Goal: Communication & Community: Ask a question

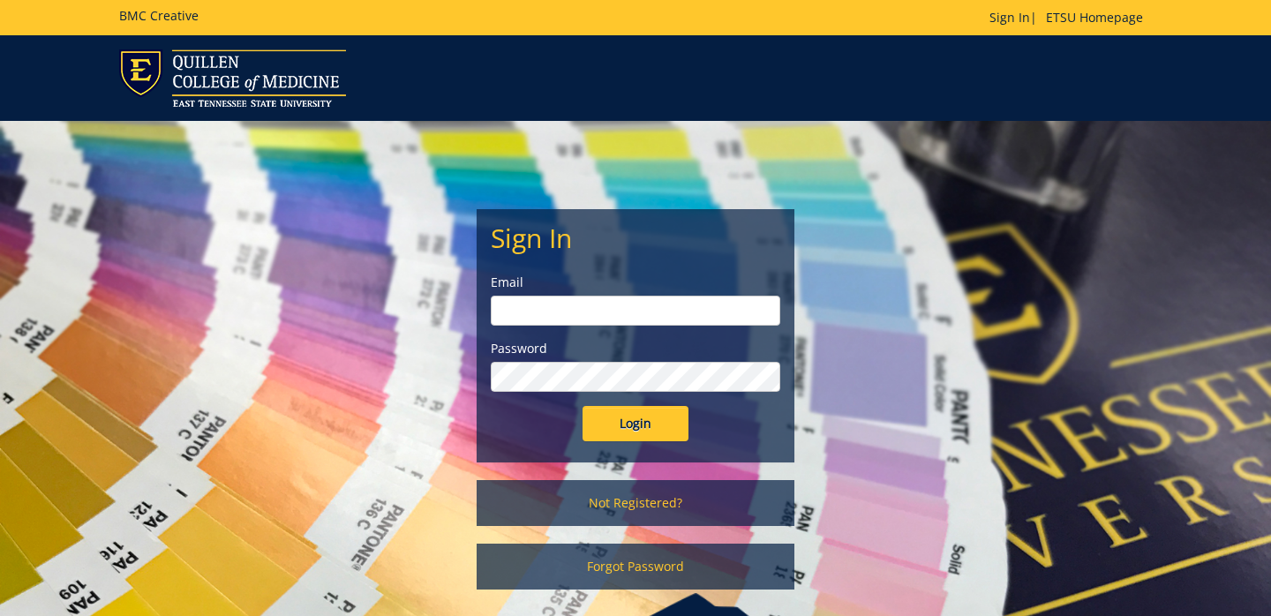
click at [612, 308] on input "email" at bounding box center [635, 311] width 289 height 30
type input "[EMAIL_ADDRESS][DOMAIN_NAME]"
click at [632, 431] on input "Login" at bounding box center [635, 423] width 106 height 35
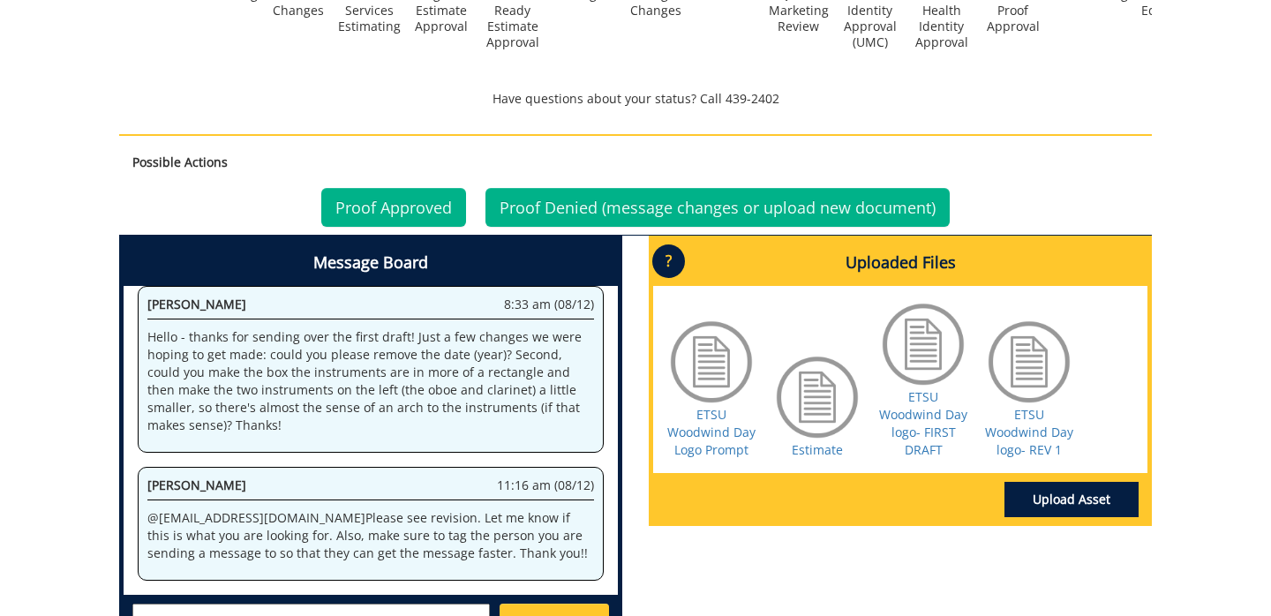
scroll to position [553, 0]
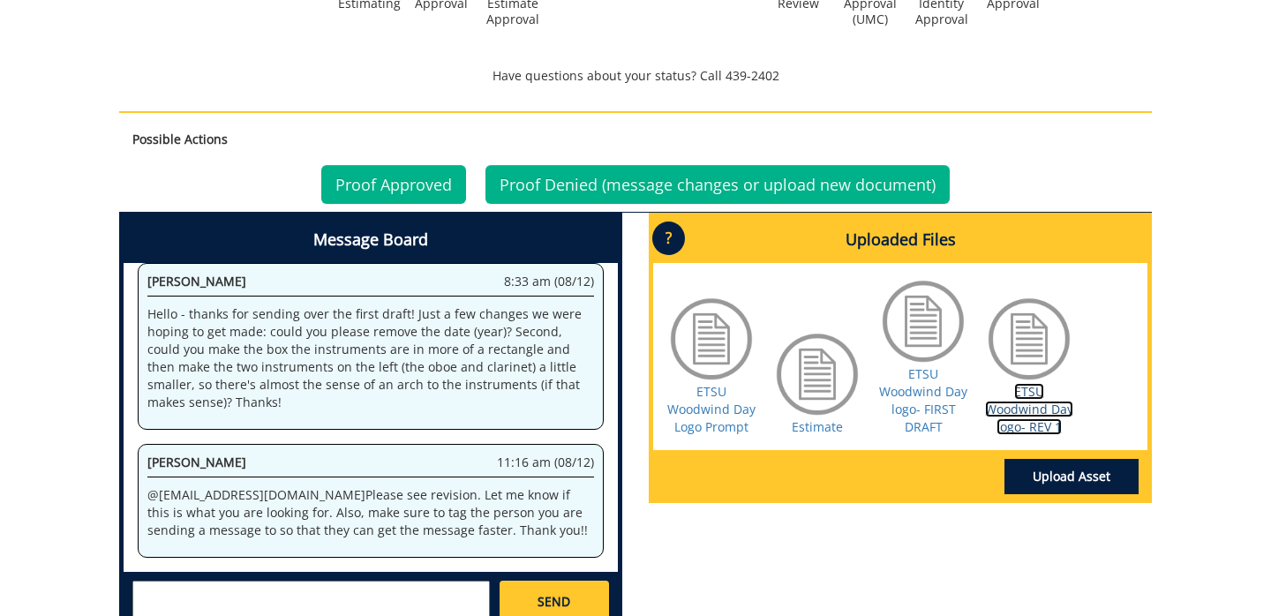
click at [1017, 405] on link "ETSU Woodwind Day logo- REV 1" at bounding box center [1029, 409] width 88 height 52
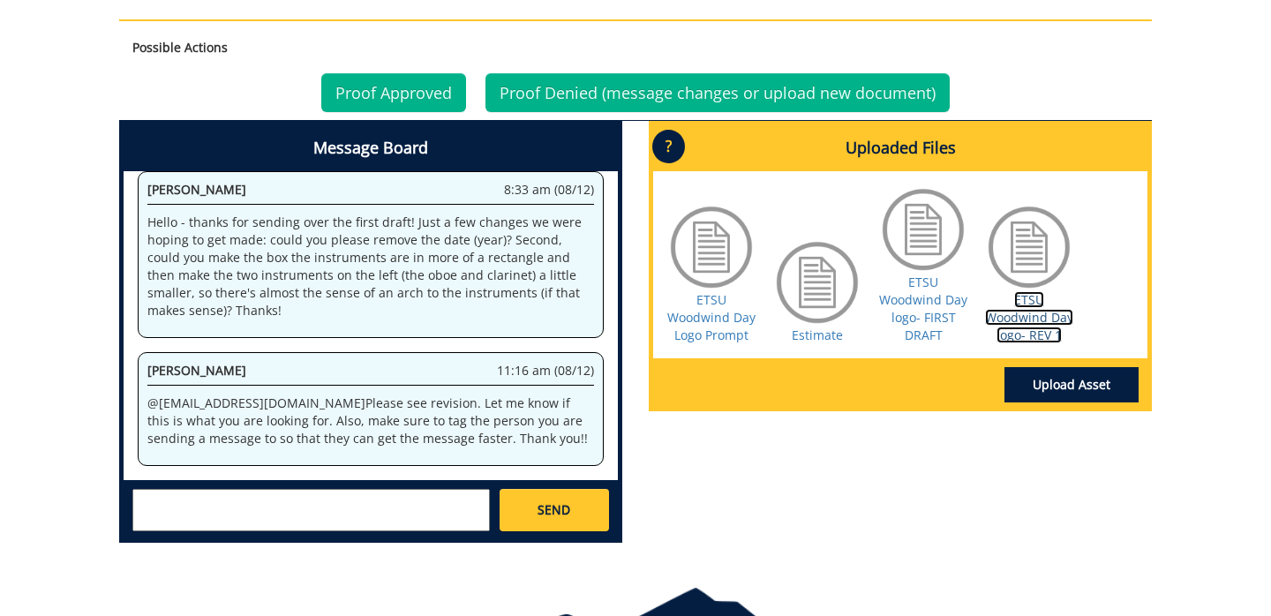
scroll to position [650, 0]
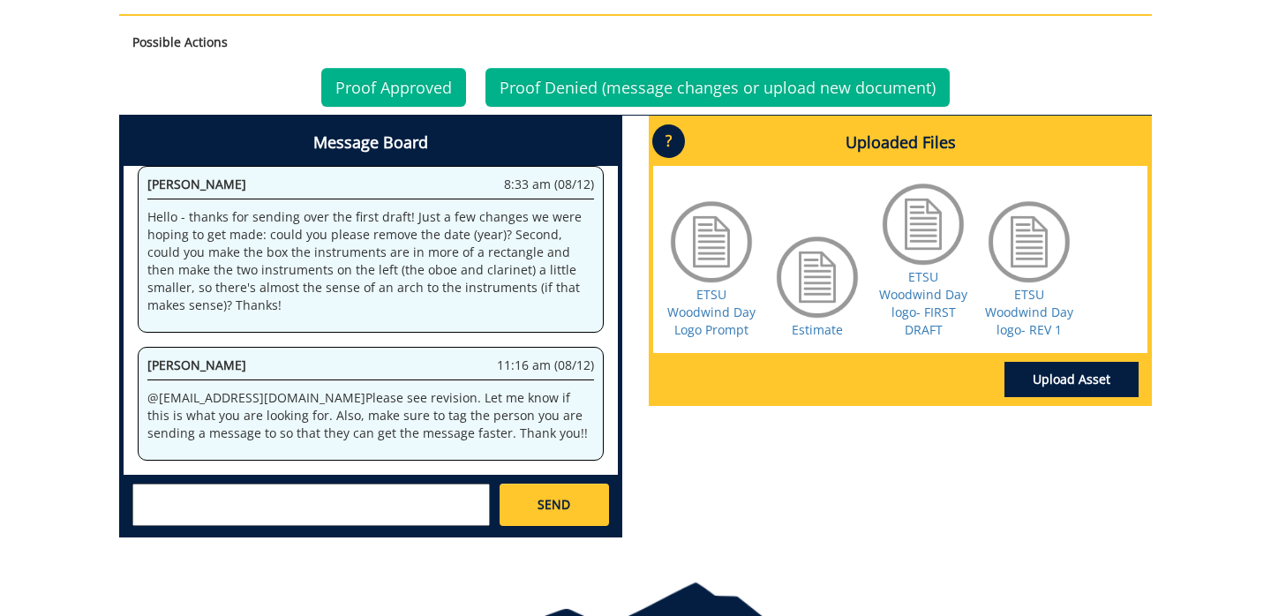
click at [265, 507] on textarea at bounding box center [310, 505] width 357 height 42
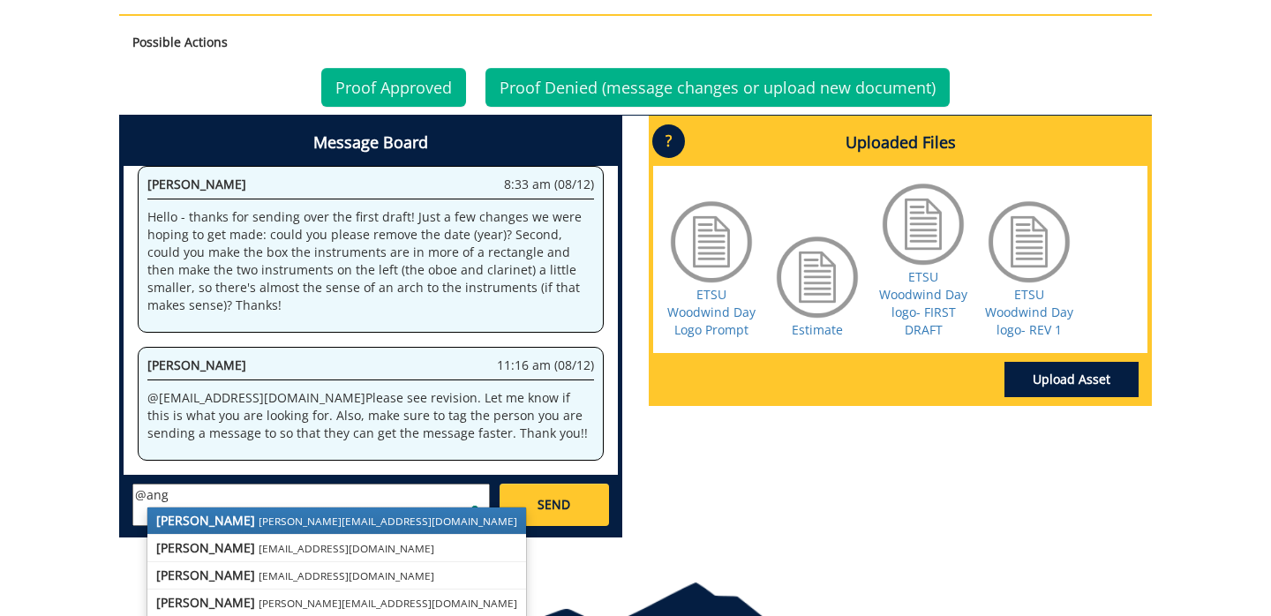
scroll to position [0, 0]
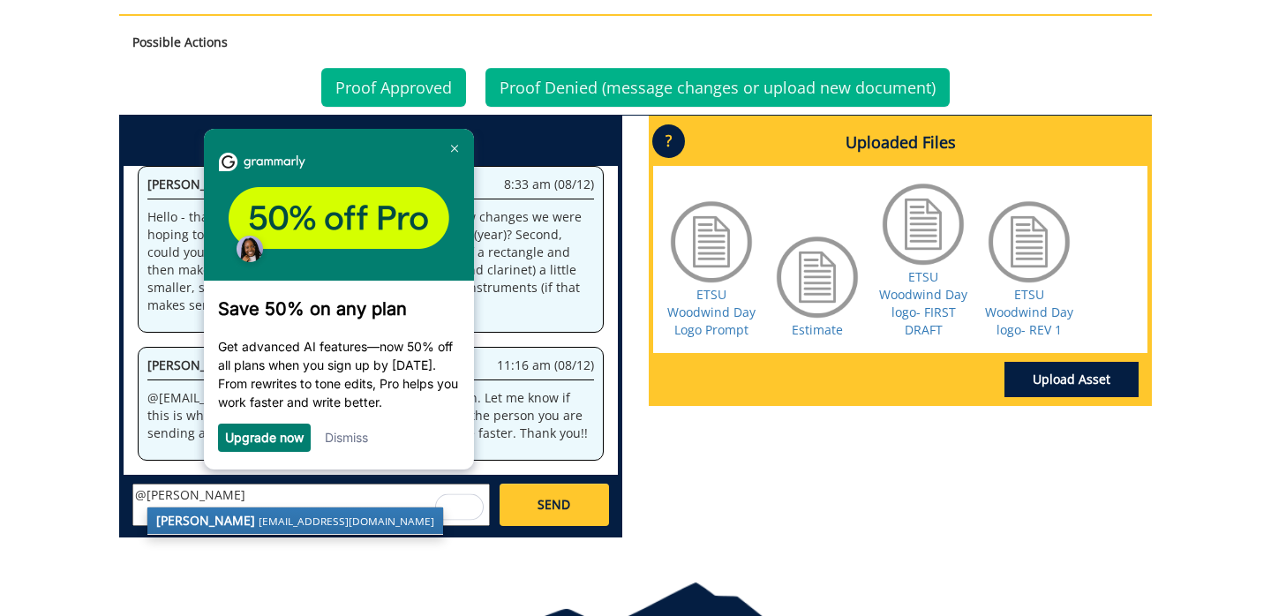
click at [217, 522] on strong "Angelica Ares" at bounding box center [205, 520] width 99 height 17
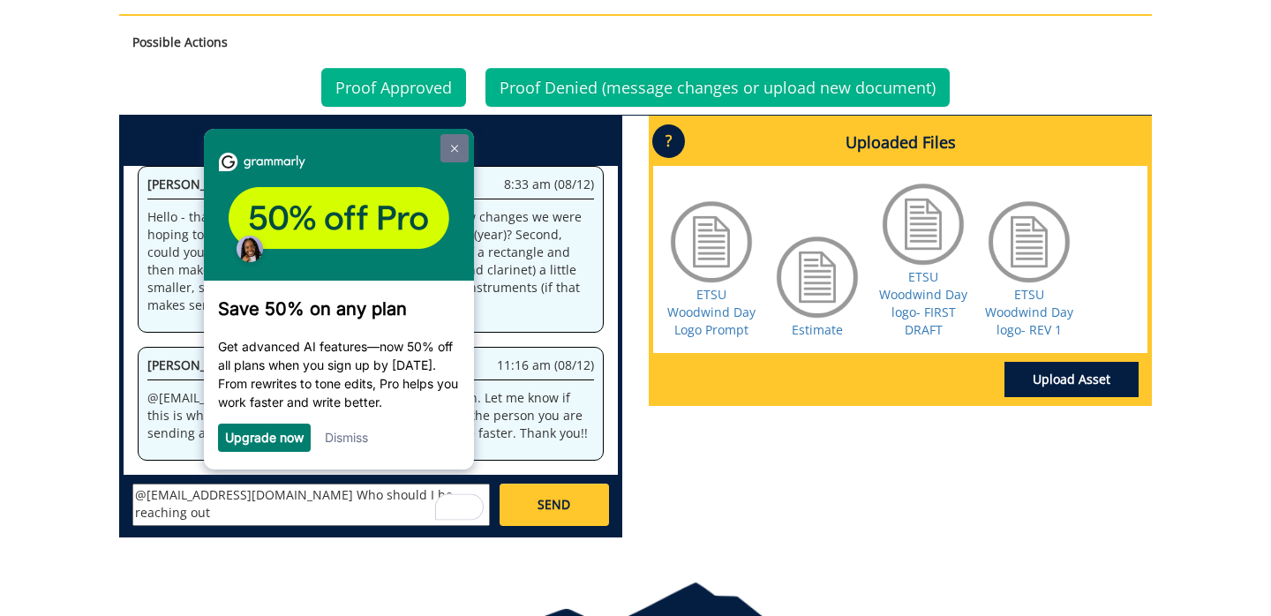
click at [453, 143] on link at bounding box center [454, 148] width 28 height 28
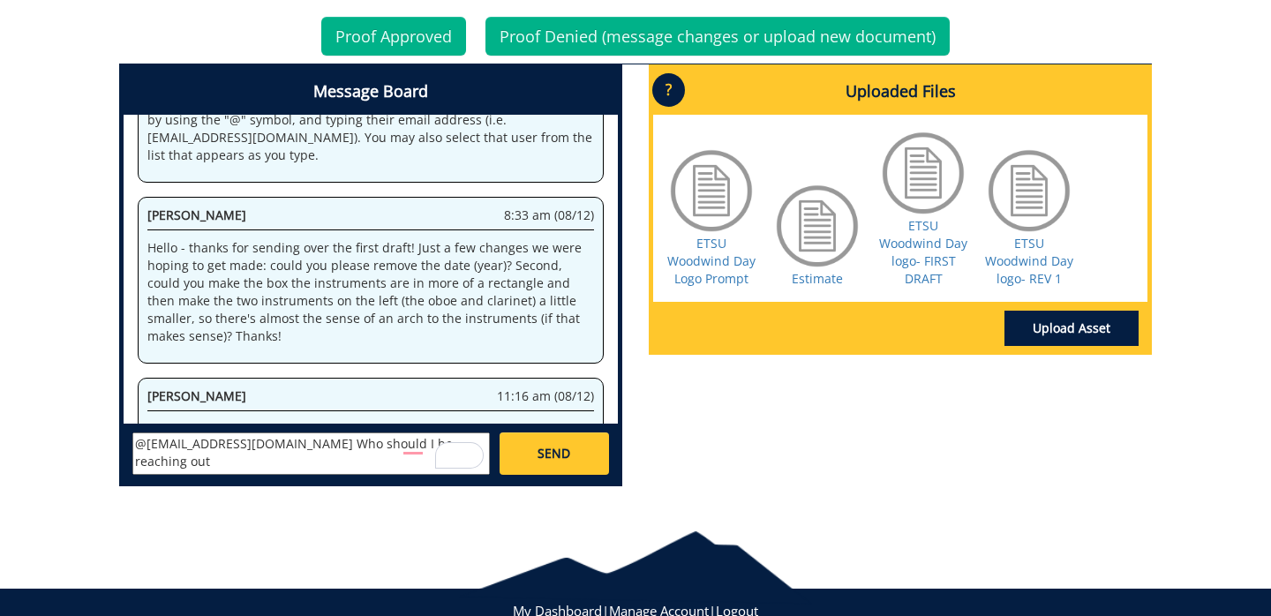
scroll to position [101, 0]
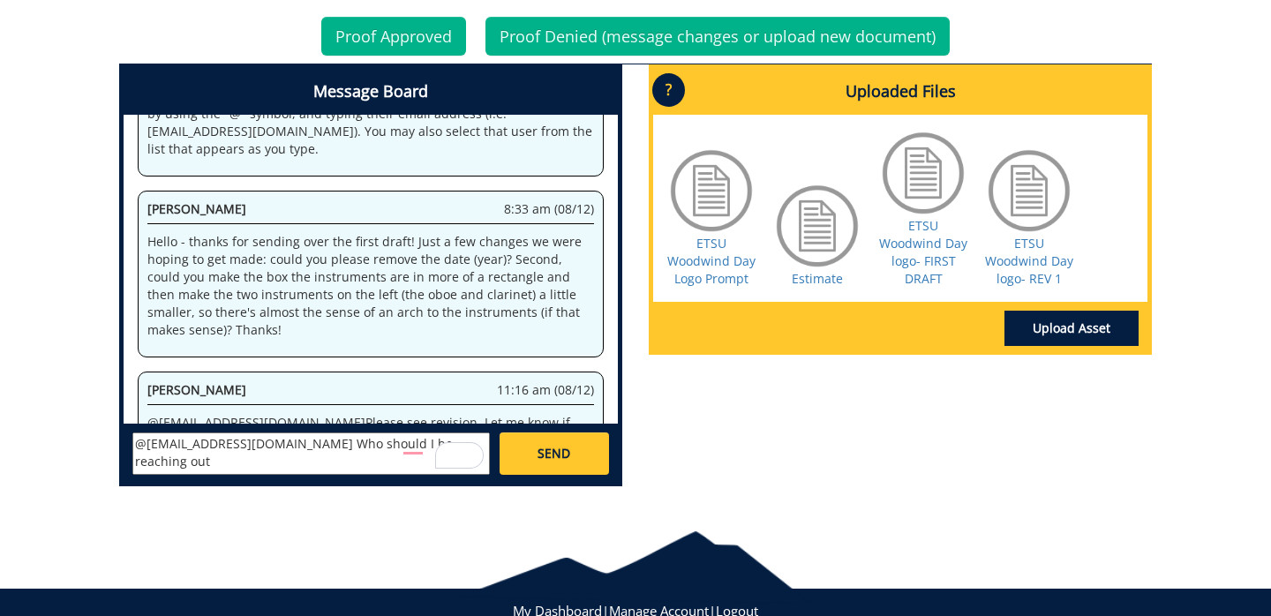
click at [429, 450] on textarea "@aresam@etsu.edu Who should I be reaching out" at bounding box center [310, 453] width 357 height 42
type textarea "@aresam@etsu.edu Who should I be reaching out to regarding this project? I coud…"
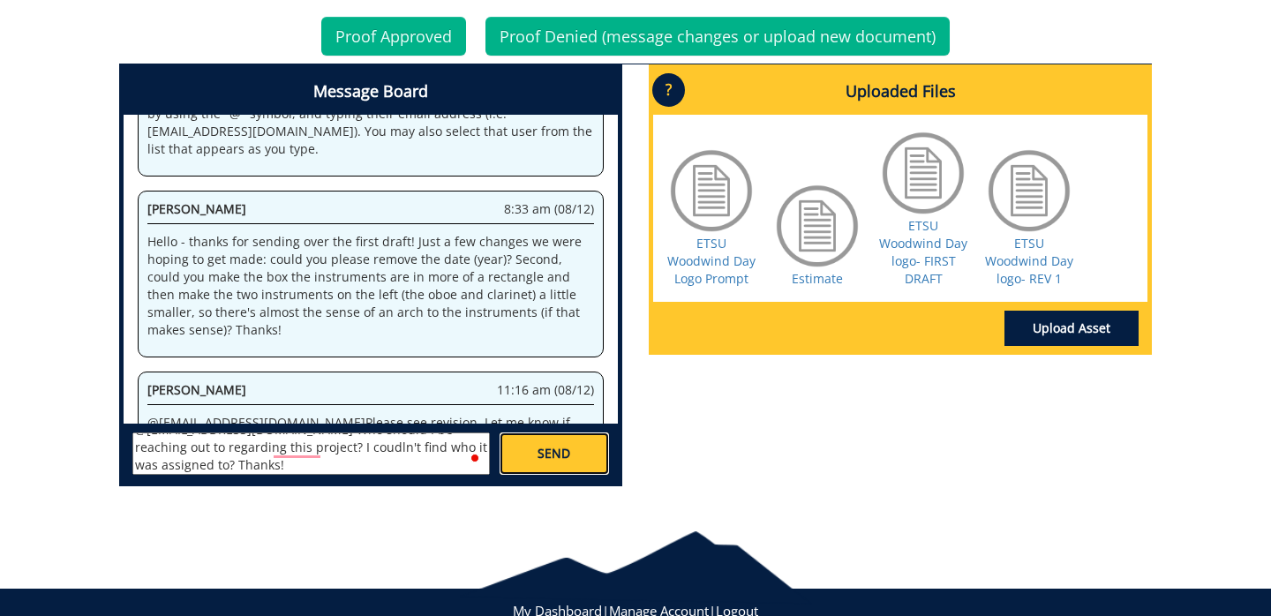
click at [544, 451] on span "SEND" at bounding box center [553, 454] width 33 height 18
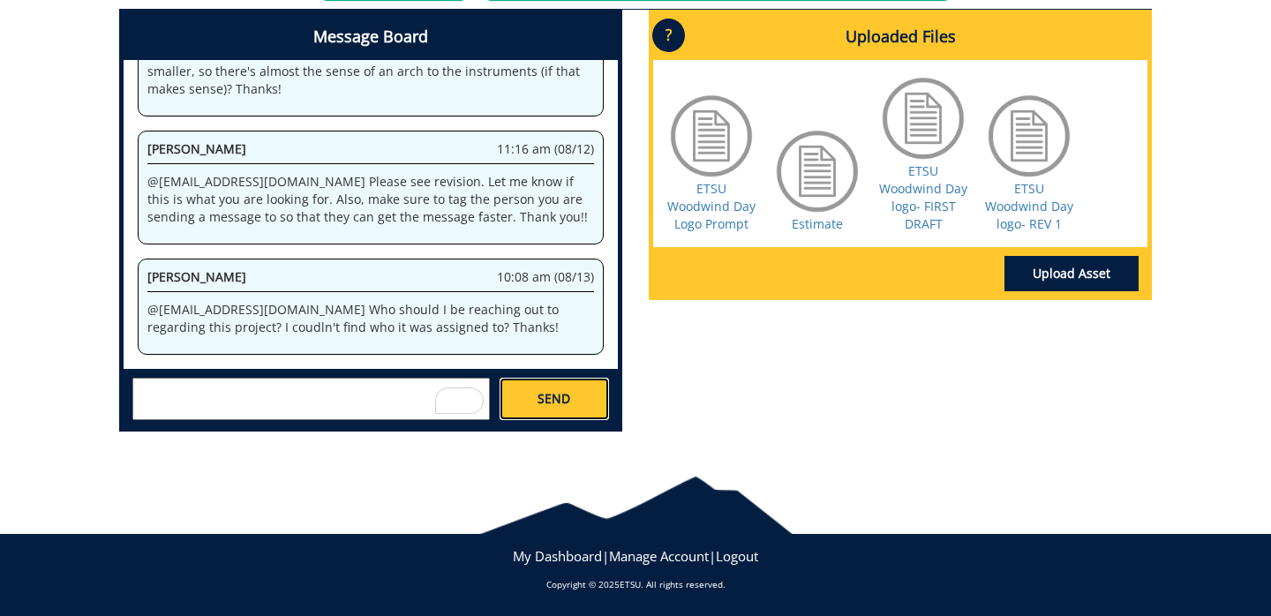
scroll to position [39890, 0]
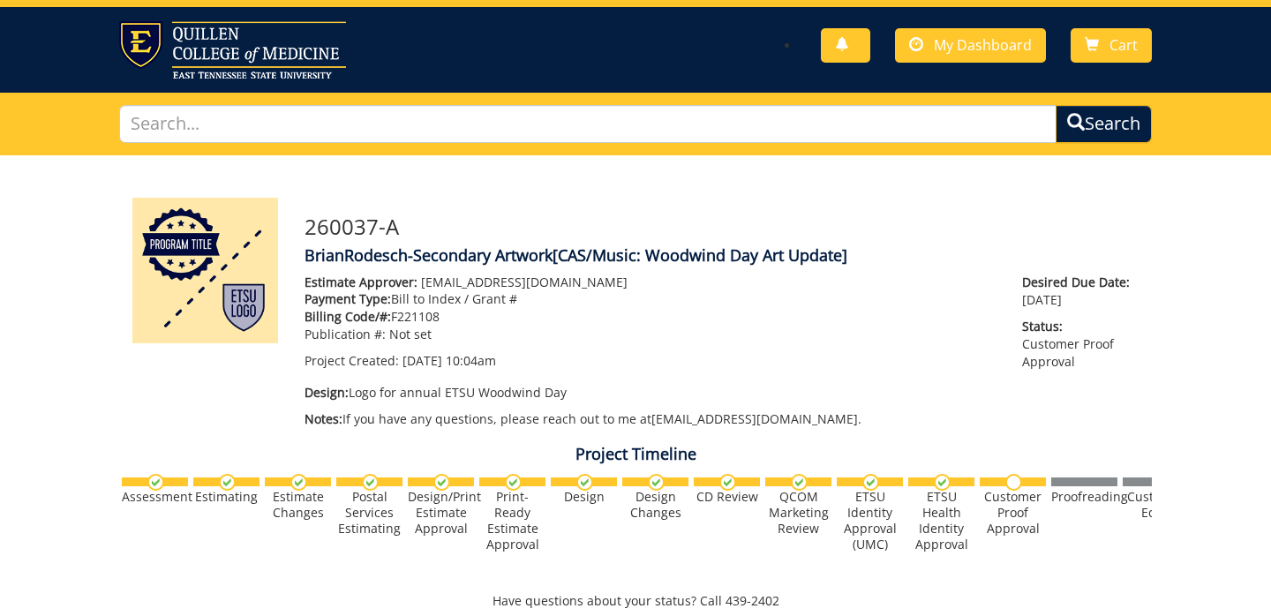
scroll to position [756, 0]
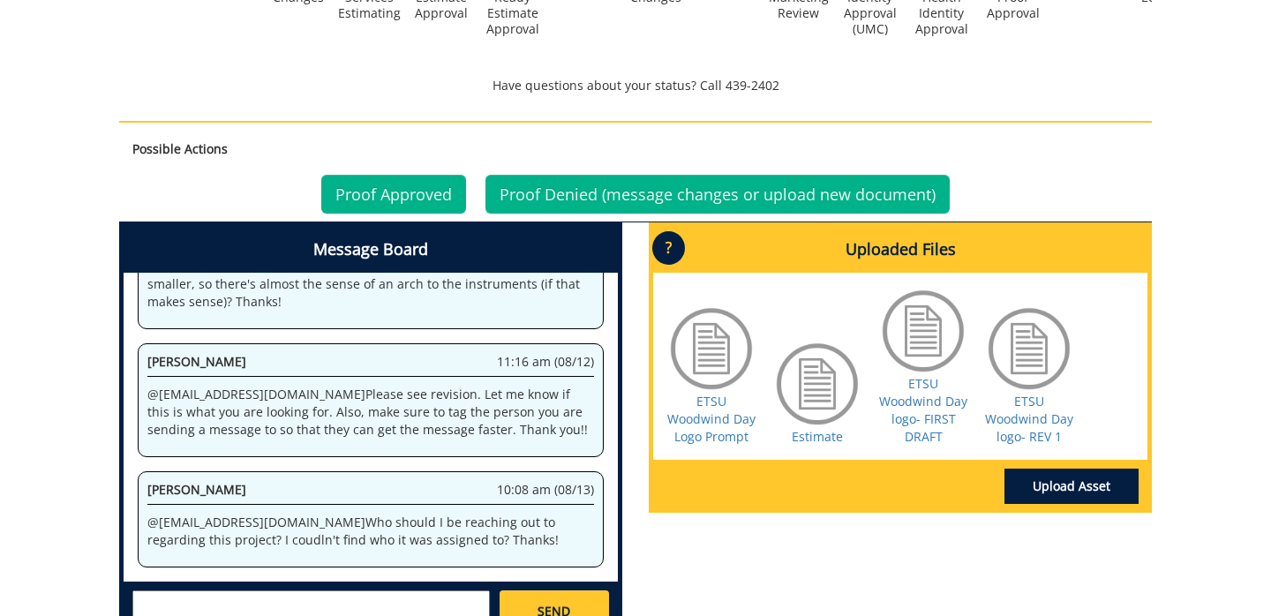
scroll to position [549, 0]
